Goal: Obtain resource: Download file/media

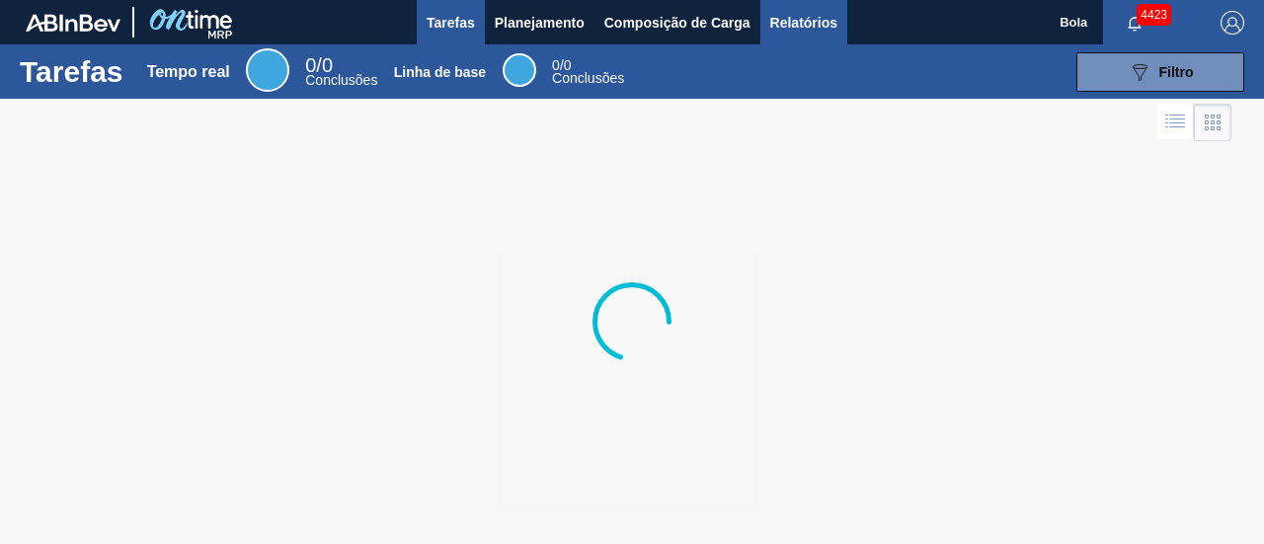
click at [820, 31] on font "Relatórios" at bounding box center [803, 23] width 67 height 24
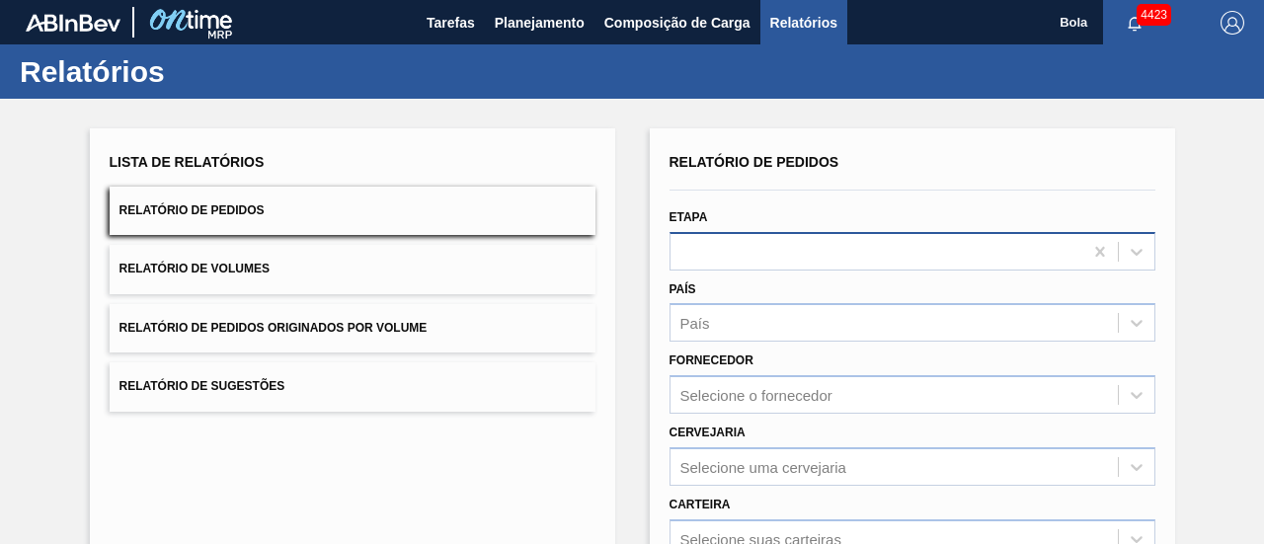
click at [784, 252] on div at bounding box center [877, 251] width 412 height 29
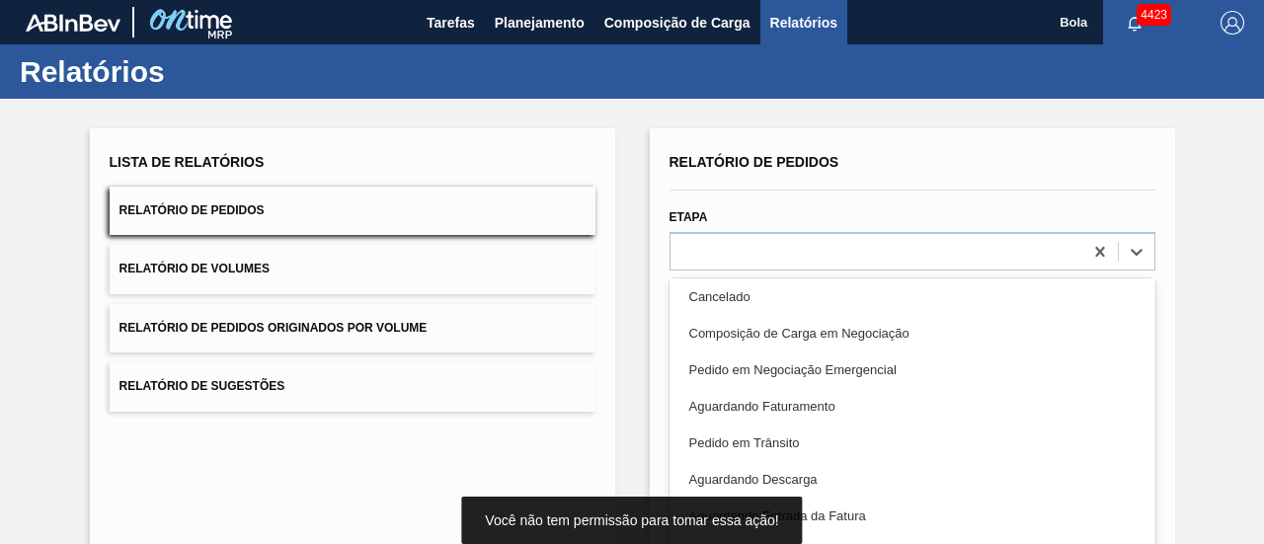
scroll to position [198, 0]
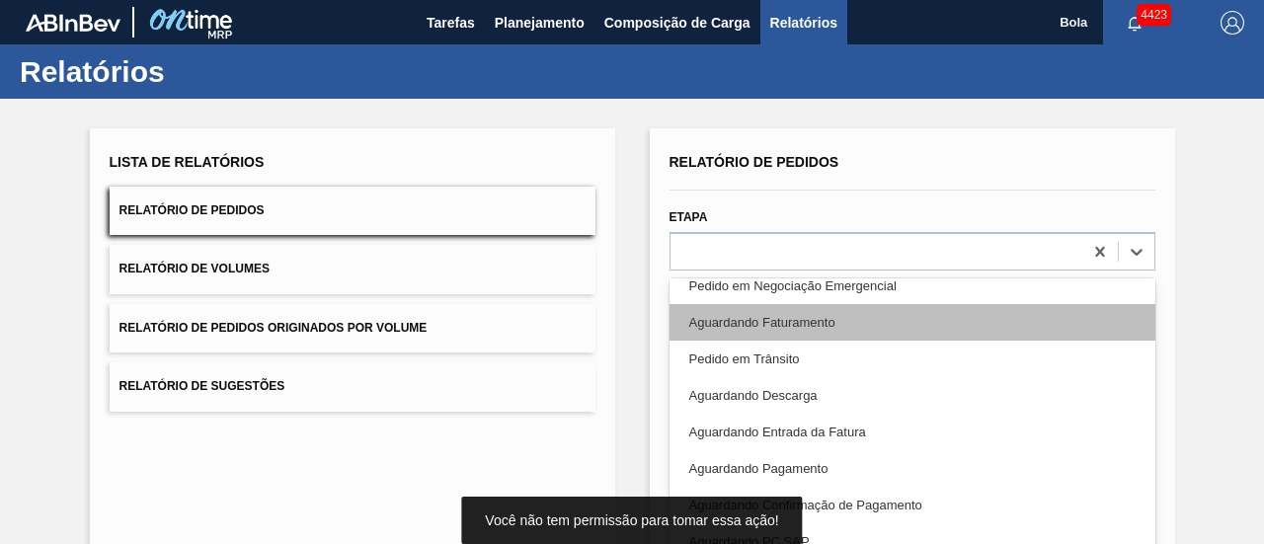
click at [800, 329] on font "Aguardando Faturamento" at bounding box center [762, 322] width 146 height 15
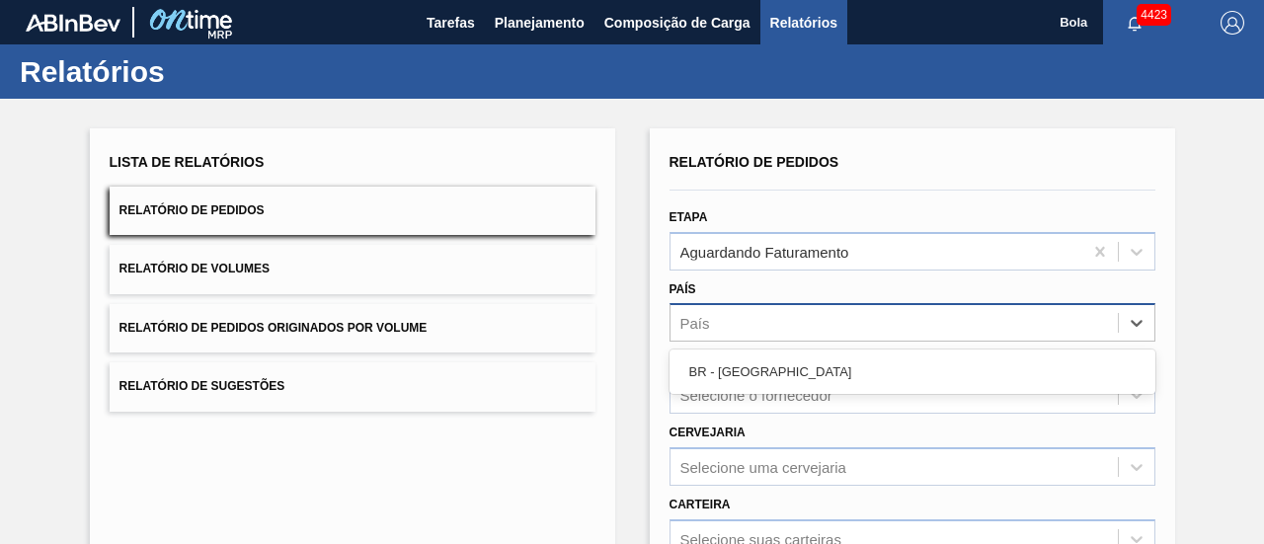
click at [723, 321] on div "País" at bounding box center [894, 323] width 447 height 29
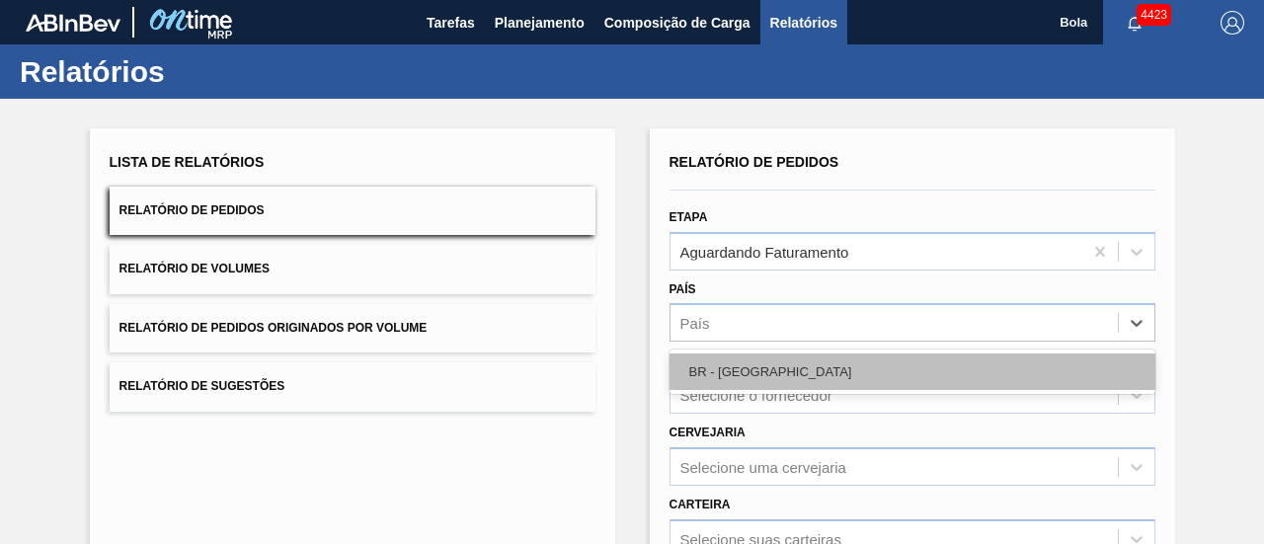
click at [721, 379] on div "BR - [GEOGRAPHIC_DATA]" at bounding box center [913, 372] width 486 height 37
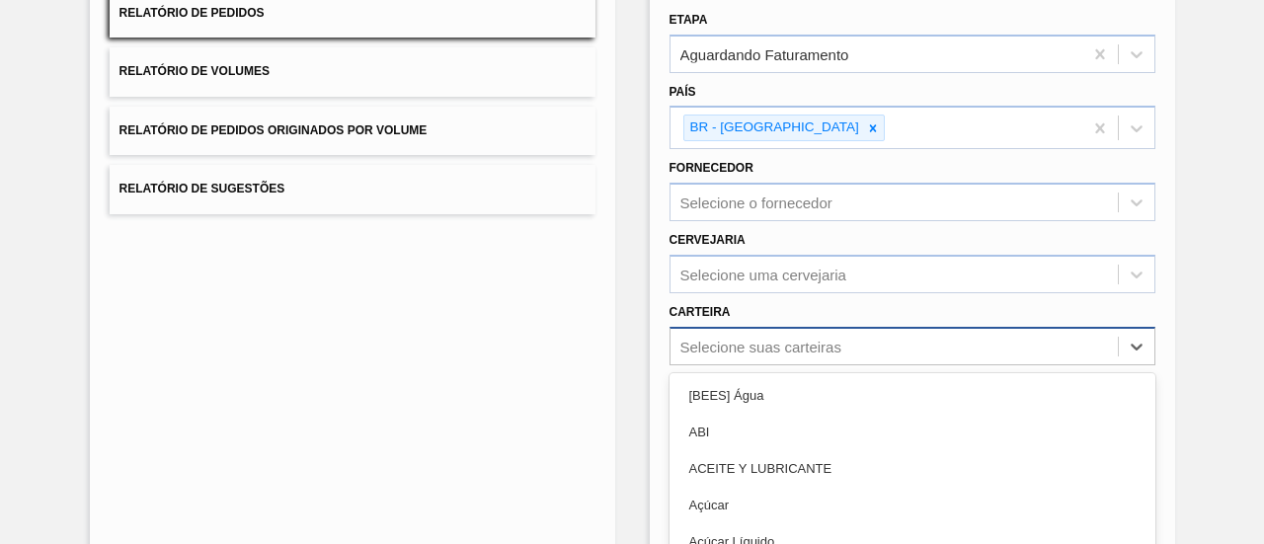
click at [733, 342] on div "option ACEITE Y LUBRICANTE focused, 3 of 101. 101 results available. Use Up and…" at bounding box center [913, 346] width 486 height 39
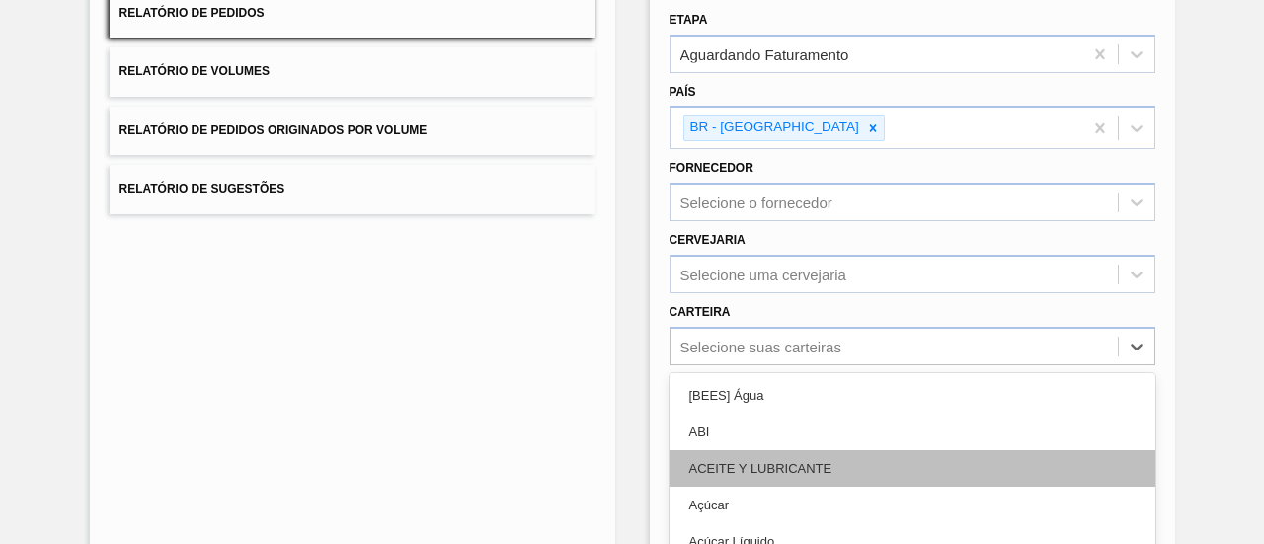
scroll to position [328, 0]
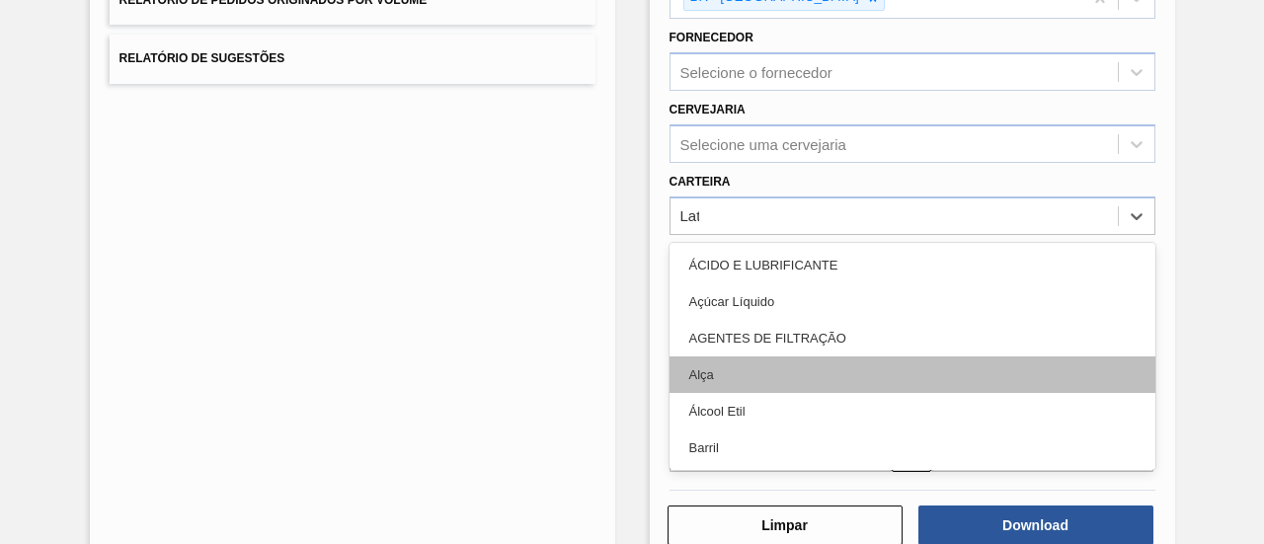
type input "La"
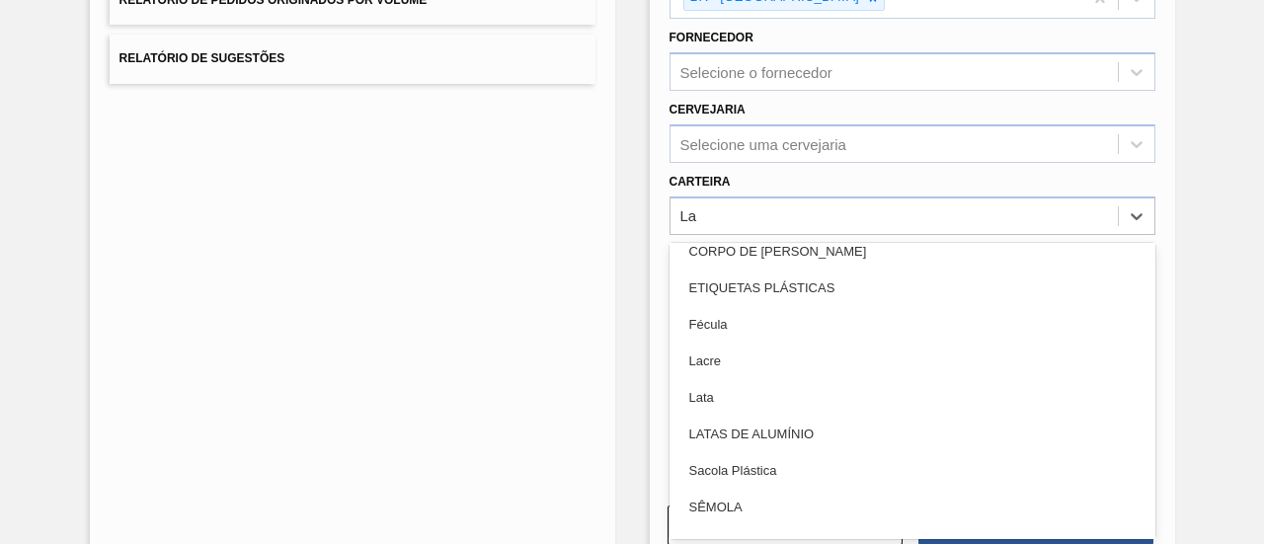
scroll to position [296, 0]
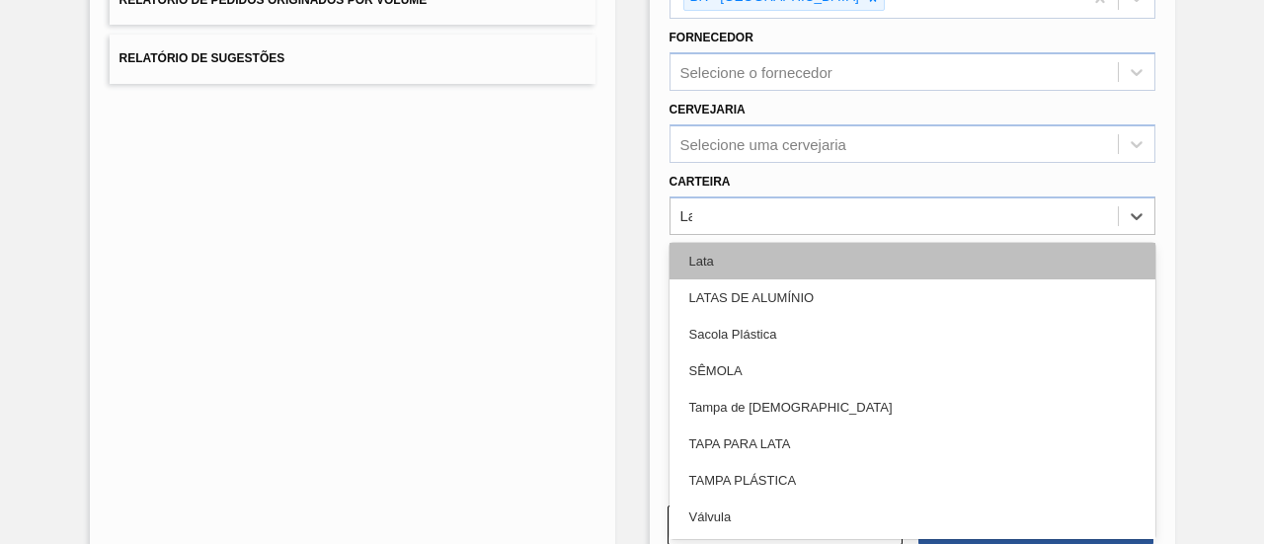
click at [759, 255] on div "Lata" at bounding box center [913, 261] width 486 height 37
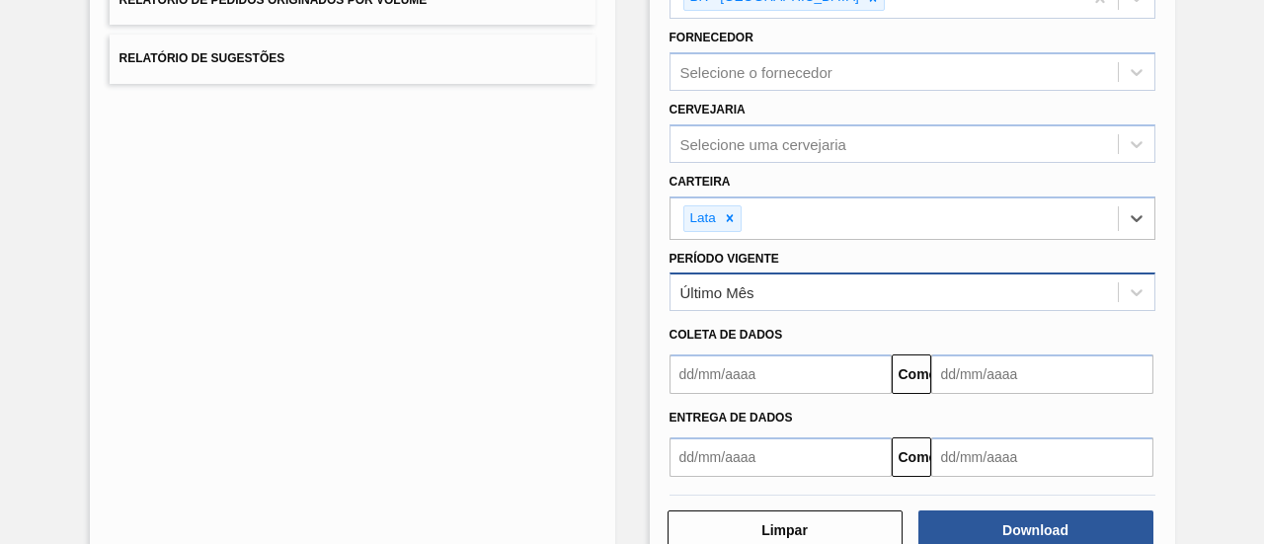
click at [743, 292] on font "Último Mês" at bounding box center [718, 292] width 74 height 17
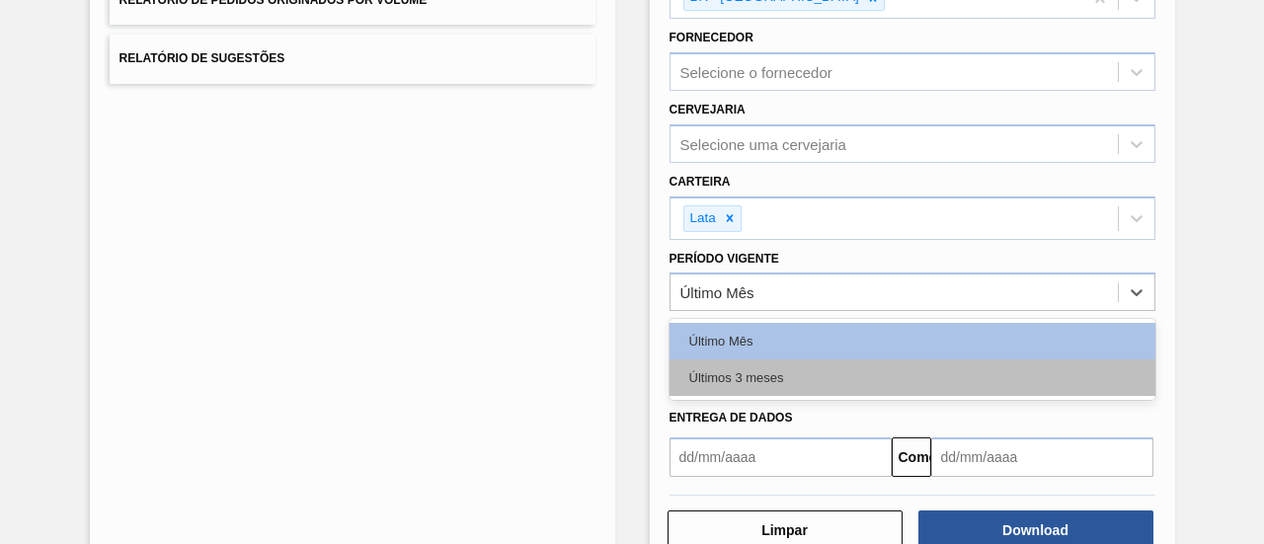
click at [753, 372] on font "Últimos 3 meses" at bounding box center [736, 377] width 95 height 15
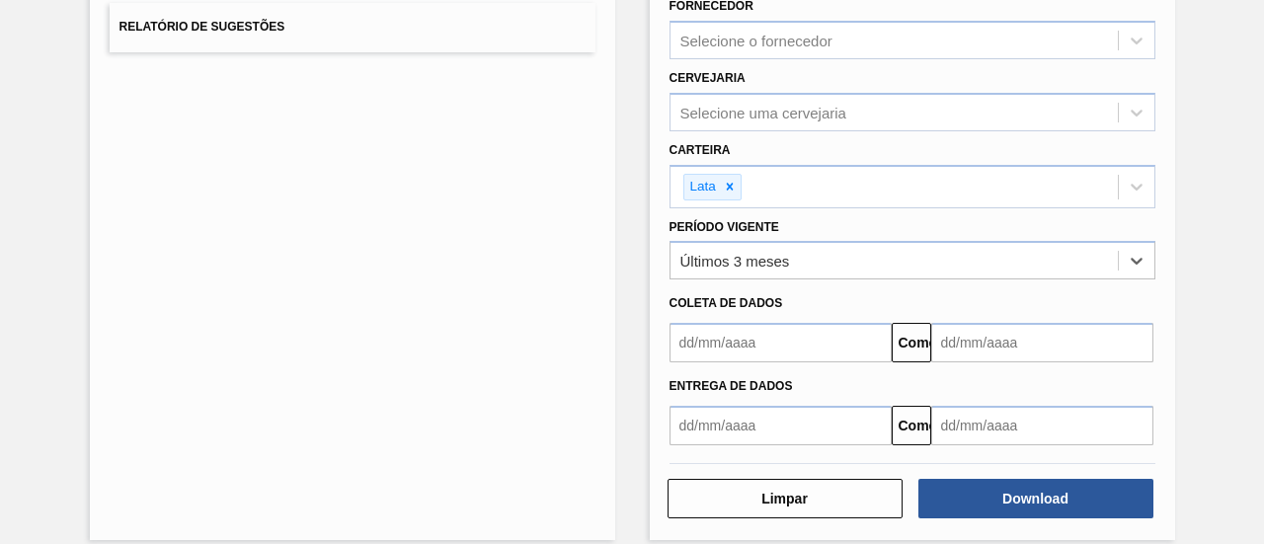
scroll to position [376, 0]
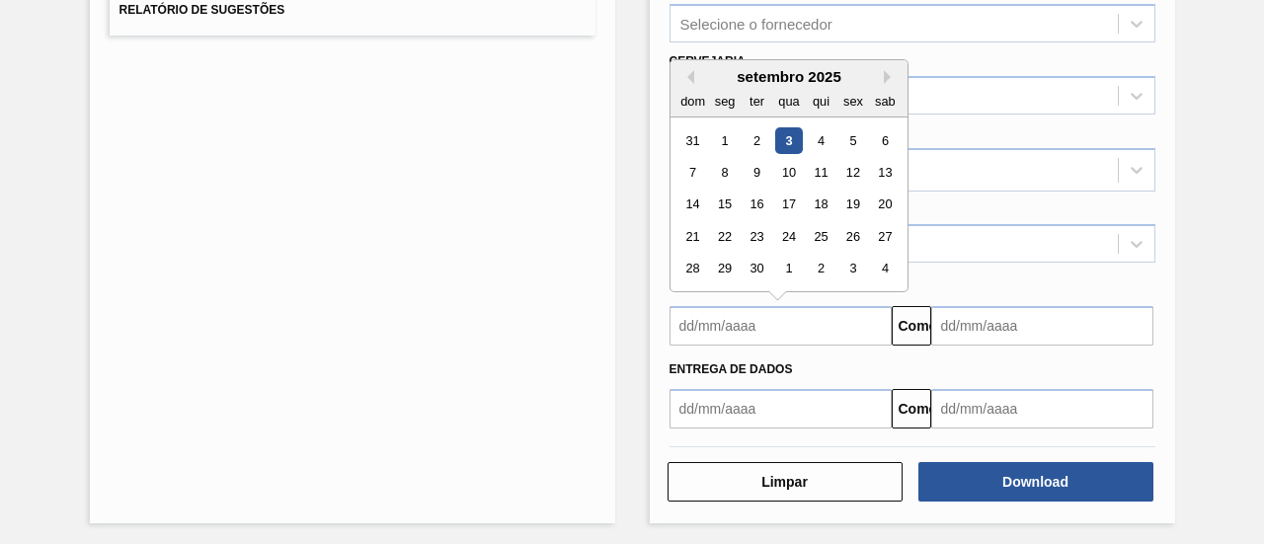
click at [705, 323] on input "text" at bounding box center [781, 326] width 222 height 40
click at [788, 135] on font "3" at bounding box center [788, 140] width 7 height 15
type input "[DATE]"
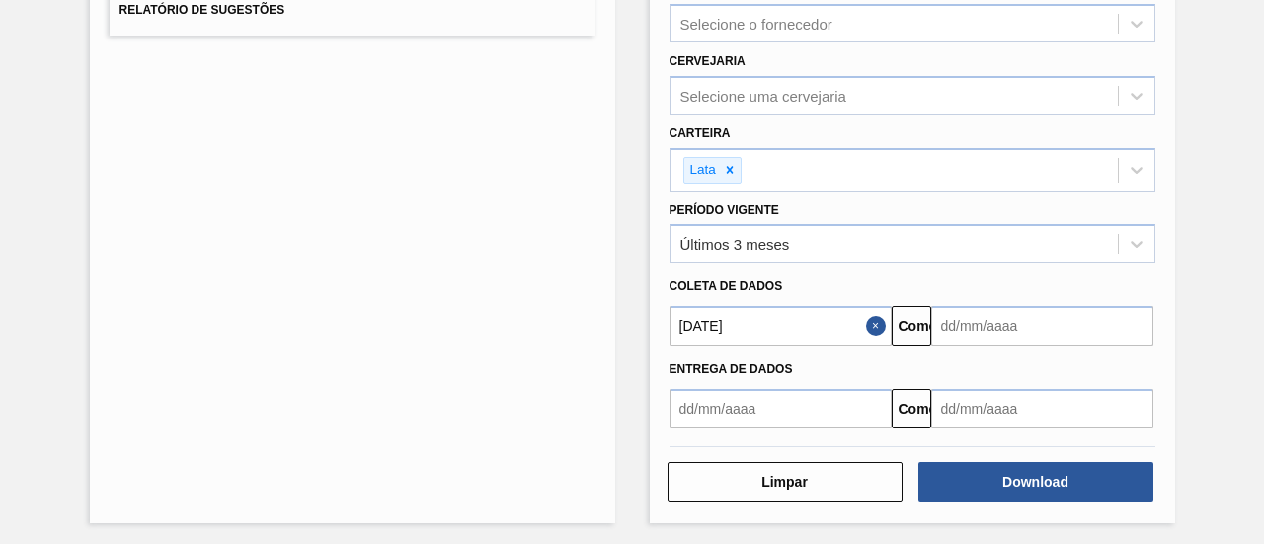
click at [984, 330] on input "text" at bounding box center [1042, 326] width 222 height 40
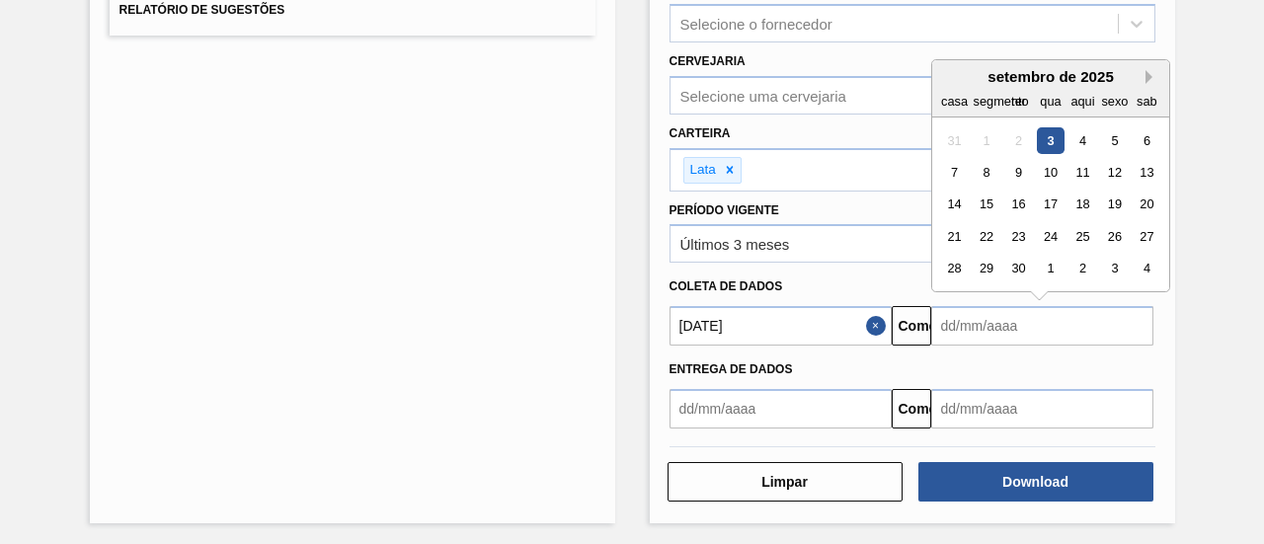
click at [1147, 70] on button "Próximo mês" at bounding box center [1153, 77] width 14 height 14
click at [992, 171] on div "3" at bounding box center [986, 172] width 27 height 27
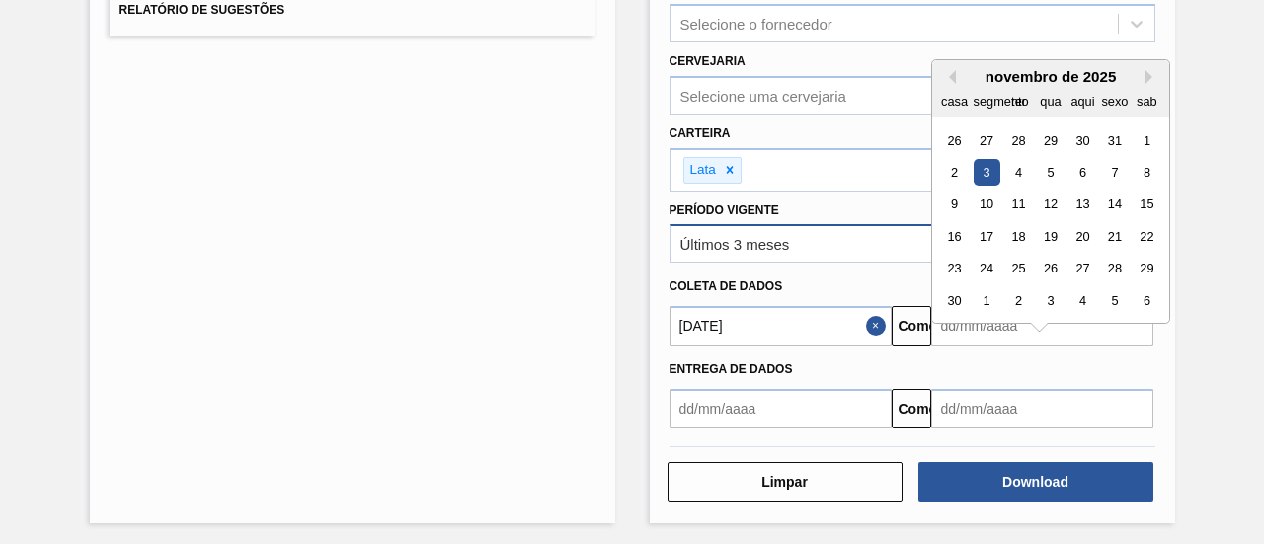
type input "[DATE]"
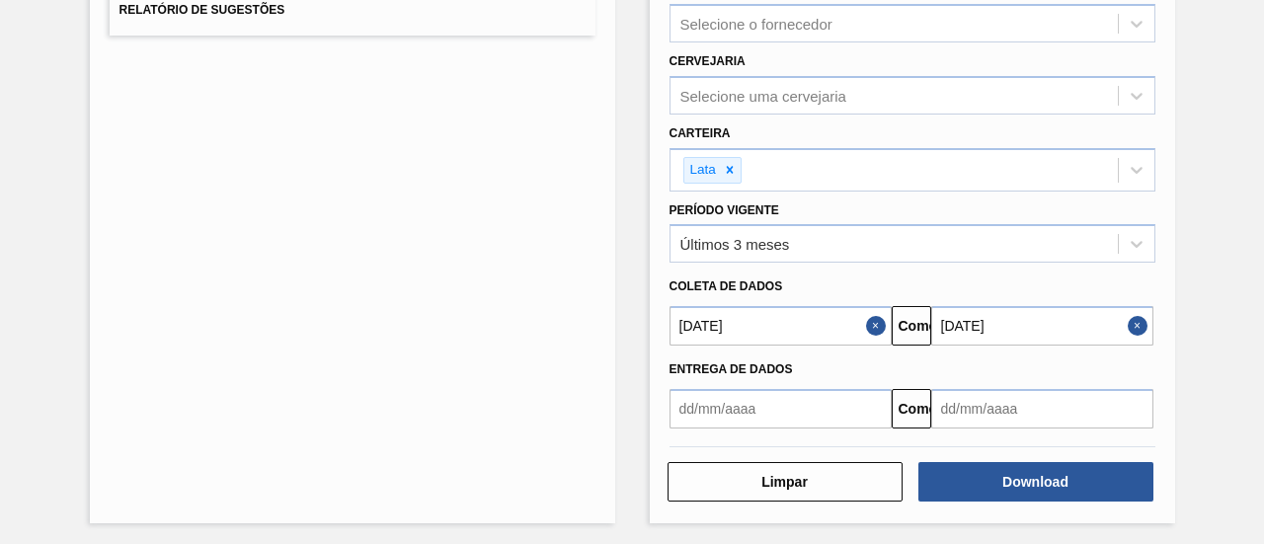
click at [1188, 389] on div "Lista de Relatórios Relatório de Pedidos Relatório de Volumes Relatório de Pedi…" at bounding box center [632, 135] width 1264 height 826
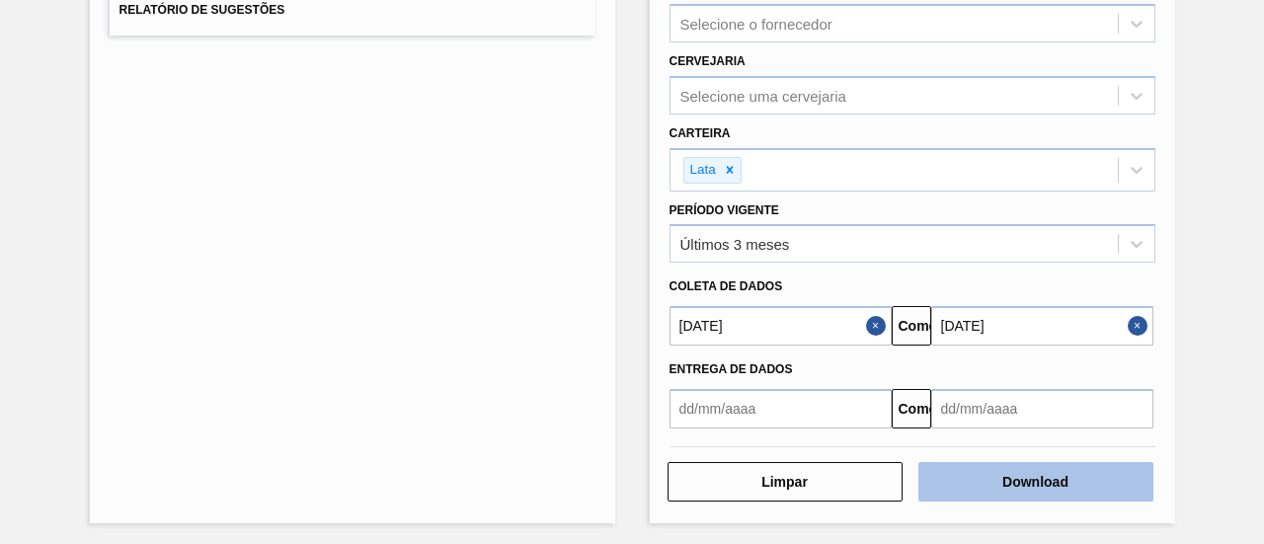
click at [1003, 474] on font "Download" at bounding box center [1036, 482] width 66 height 16
